Goal: Task Accomplishment & Management: Use online tool/utility

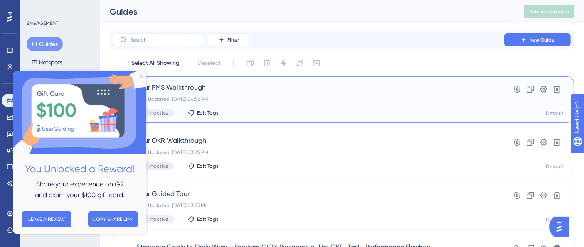
click at [222, 95] on div "Your PMS Walkthrough Last Updated: [DATE] 04:56 PM Inactive Edit Tags" at bounding box center [309, 100] width 344 height 34
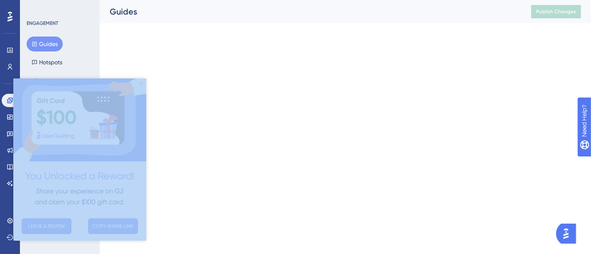
click at [222, 0] on html "Performance Users Engagement Widgets Feedback Product Updates Knowledge Base AI…" at bounding box center [295, 0] width 591 height 0
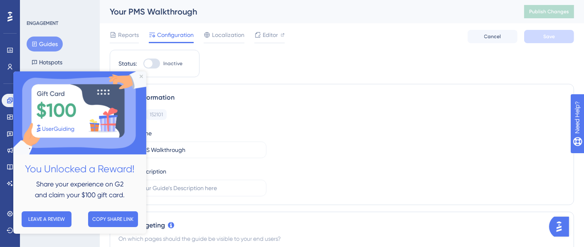
click at [74, 13] on div "ENGAGEMENT Guides Hotspots Themes" at bounding box center [60, 123] width 80 height 247
click at [140, 75] on icon "Close Preview" at bounding box center [141, 76] width 3 height 3
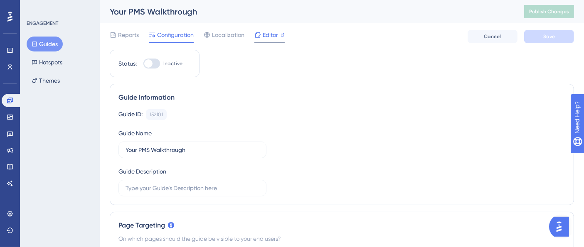
click at [270, 32] on span "Editor" at bounding box center [270, 35] width 15 height 10
click at [557, 16] on button "Publish Changes" at bounding box center [549, 11] width 50 height 13
click at [0, 112] on div "Performance Users Engagement Widgets Feedback Product Updates Knowledge Base AI…" at bounding box center [10, 123] width 20 height 247
click at [4, 118] on link at bounding box center [10, 117] width 17 height 13
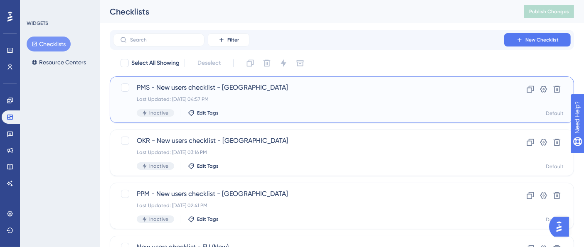
click at [274, 89] on span "PMS - New users checklist - [GEOGRAPHIC_DATA]" at bounding box center [309, 88] width 344 height 10
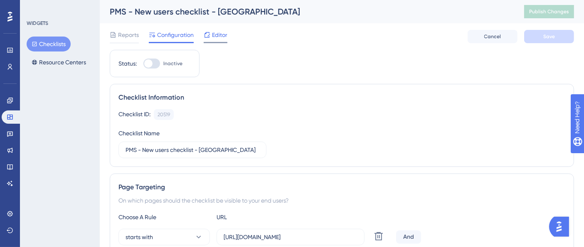
click at [223, 35] on span "Editor" at bounding box center [219, 35] width 15 height 10
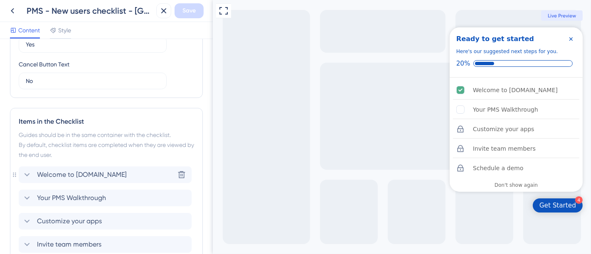
scroll to position [369, 0]
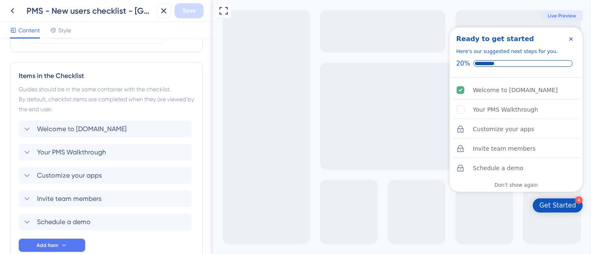
click at [572, 37] on icon "Close Checklist" at bounding box center [570, 39] width 7 height 7
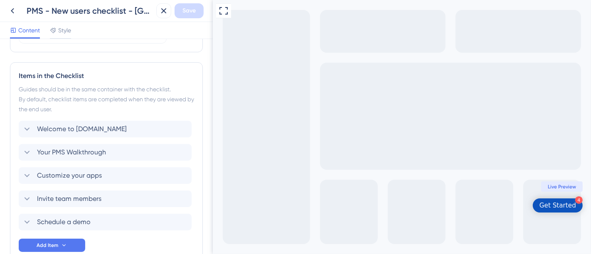
click at [555, 216] on div "Full Screen Preview 4 Get Started Live Preview" at bounding box center [401, 127] width 378 height 254
click at [557, 205] on div "Get Started" at bounding box center [557, 206] width 37 height 8
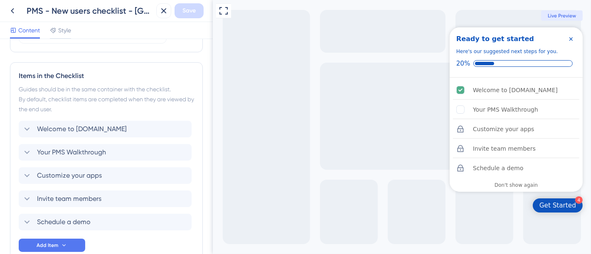
click at [557, 205] on div "Get Started" at bounding box center [557, 206] width 37 height 8
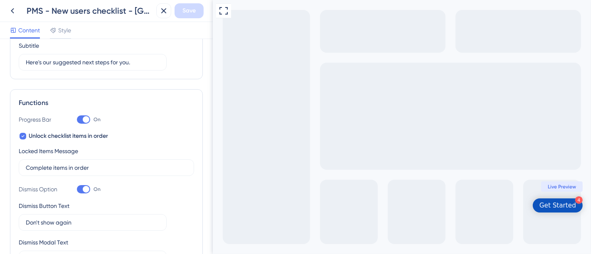
scroll to position [46, 0]
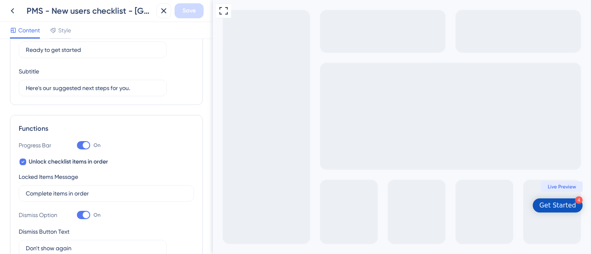
click at [544, 206] on div "Get Started" at bounding box center [557, 206] width 37 height 8
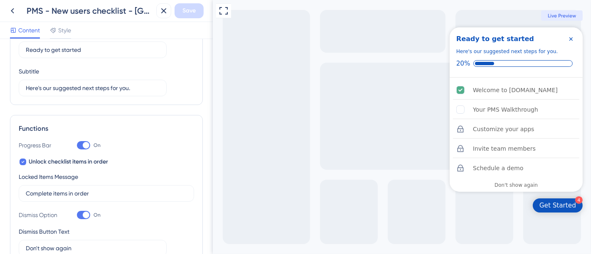
scroll to position [0, 0]
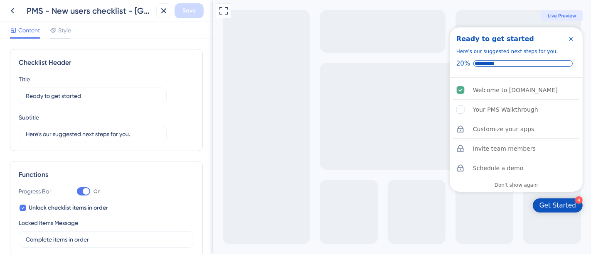
click at [567, 34] on div "Checklist Container" at bounding box center [571, 39] width 10 height 10
click at [571, 39] on icon "Close Checklist" at bounding box center [570, 38] width 3 height 3
